Goal: Task Accomplishment & Management: Manage account settings

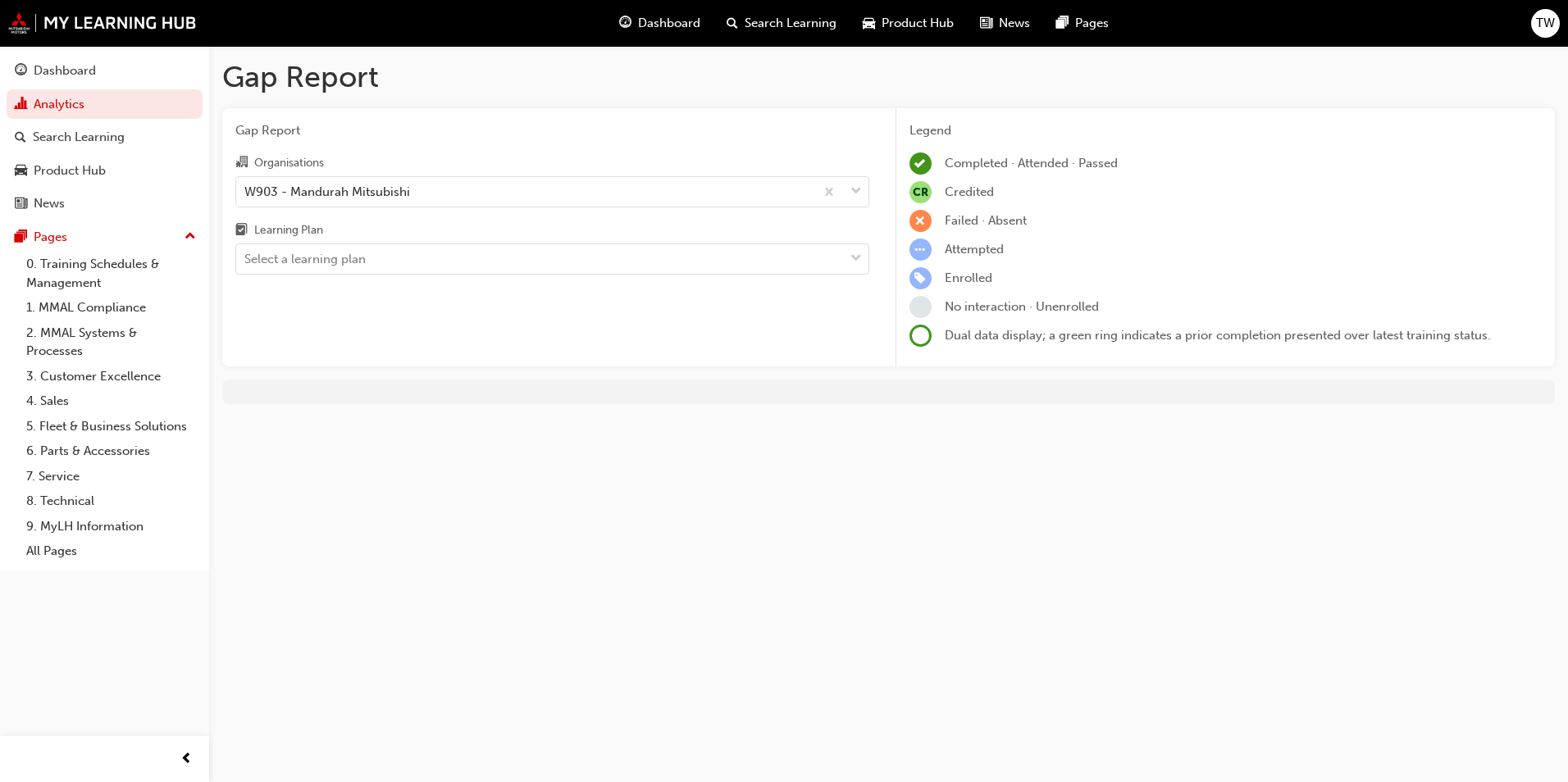
click at [1538, 27] on span "TW" at bounding box center [1545, 23] width 19 height 19
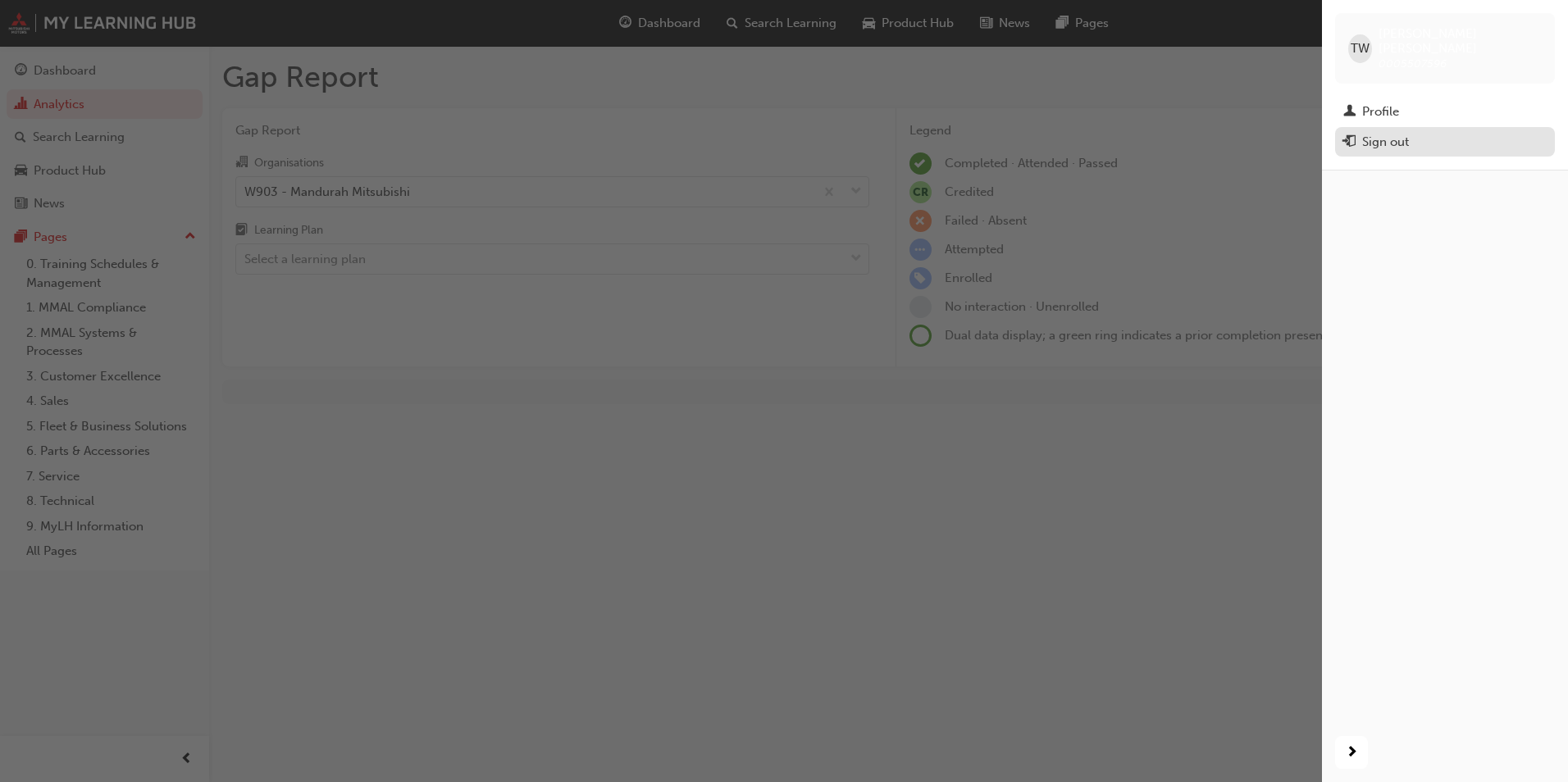
click at [1387, 133] on div "Sign out" at bounding box center [1385, 142] width 47 height 19
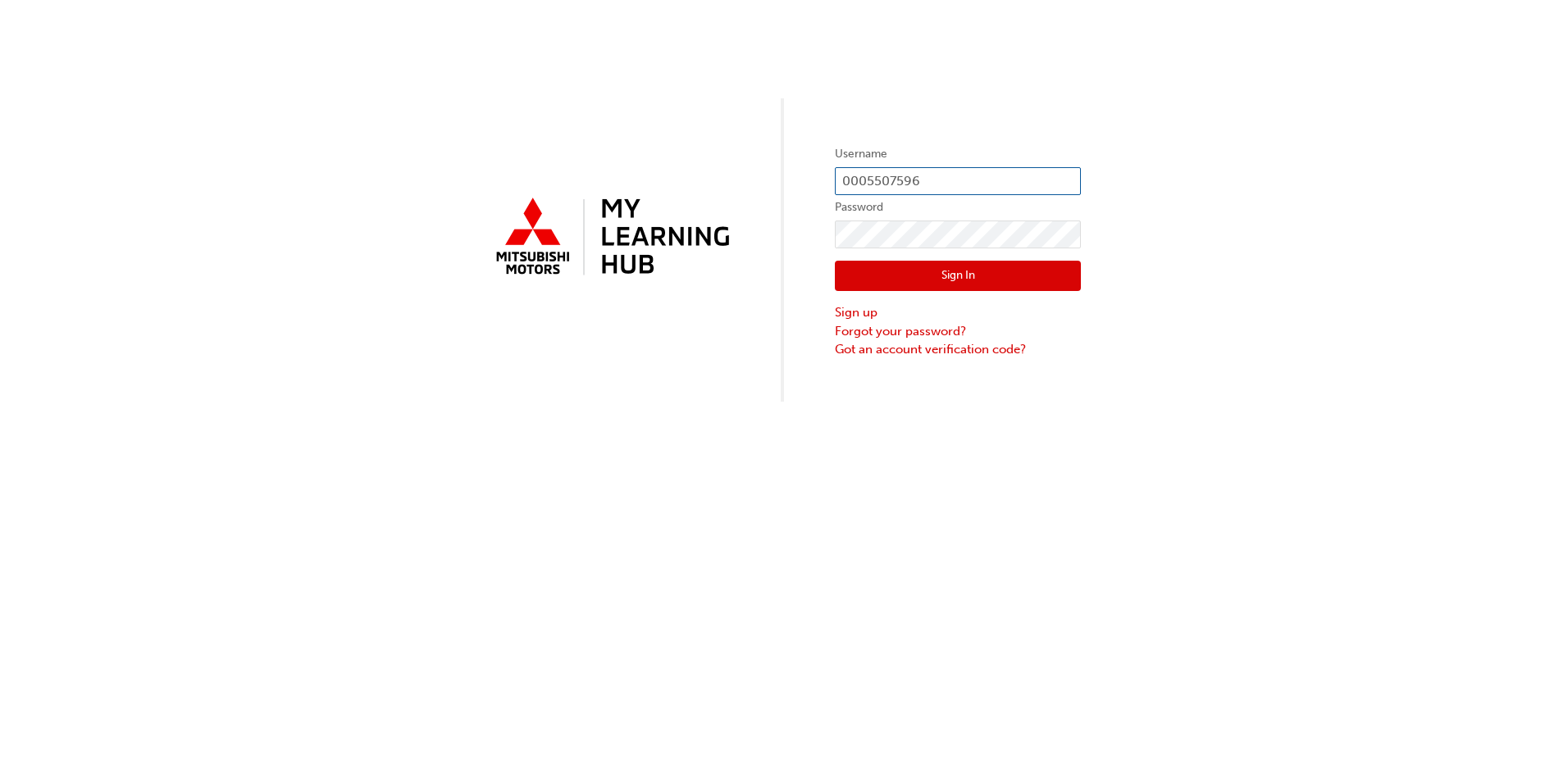
click at [929, 188] on input "0005507596" at bounding box center [957, 181] width 246 height 28
click at [772, 346] on div "Username 0005507596 Password Sign In Sign up Forgot your password? Got an accou…" at bounding box center [784, 201] width 1568 height 402
click at [943, 170] on input "0005507596" at bounding box center [957, 181] width 246 height 28
type input "0005822231"
click button "Sign In" at bounding box center [957, 277] width 246 height 31
